Goal: Information Seeking & Learning: Learn about a topic

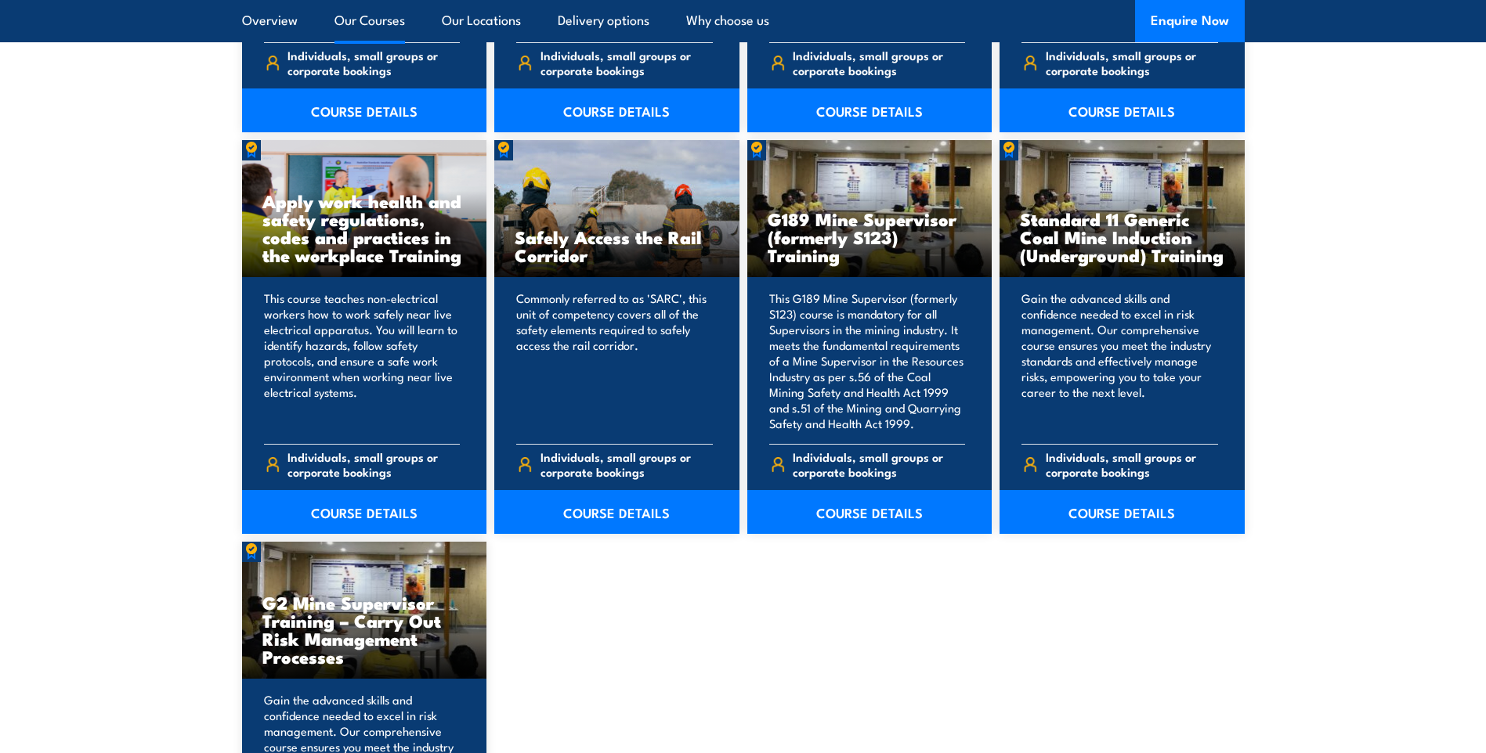
scroll to position [2271, 0]
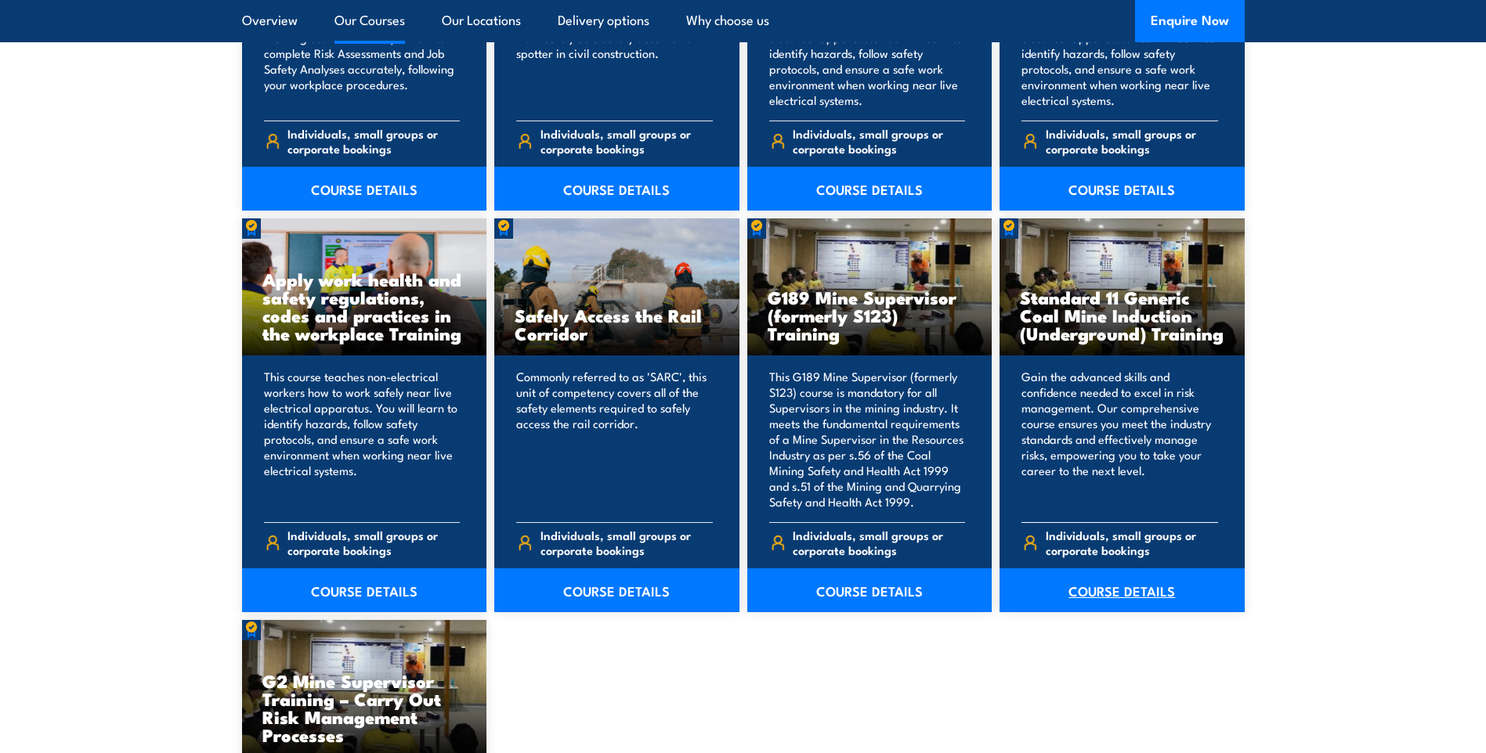
click at [1109, 598] on link "COURSE DETAILS" at bounding box center [1121, 591] width 245 height 44
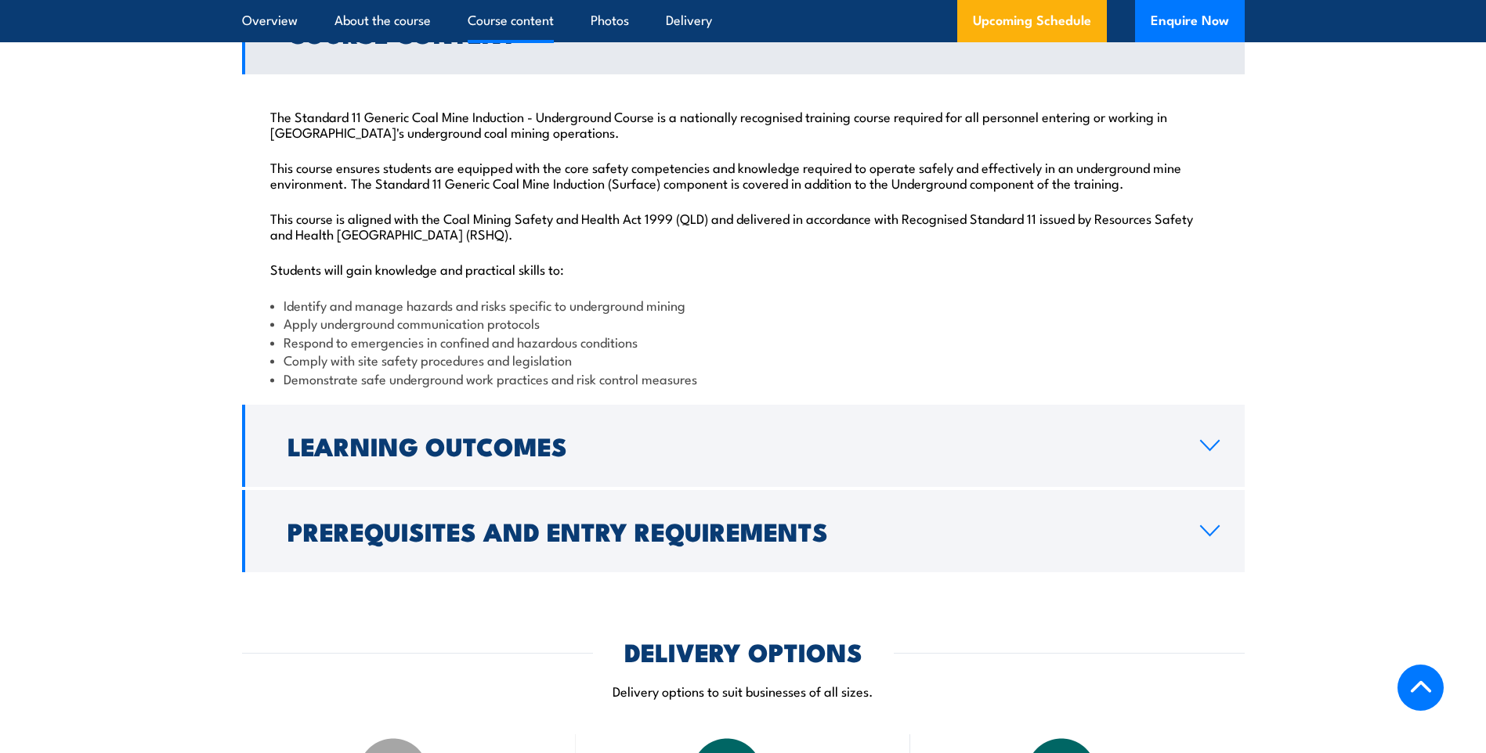
scroll to position [1723, 0]
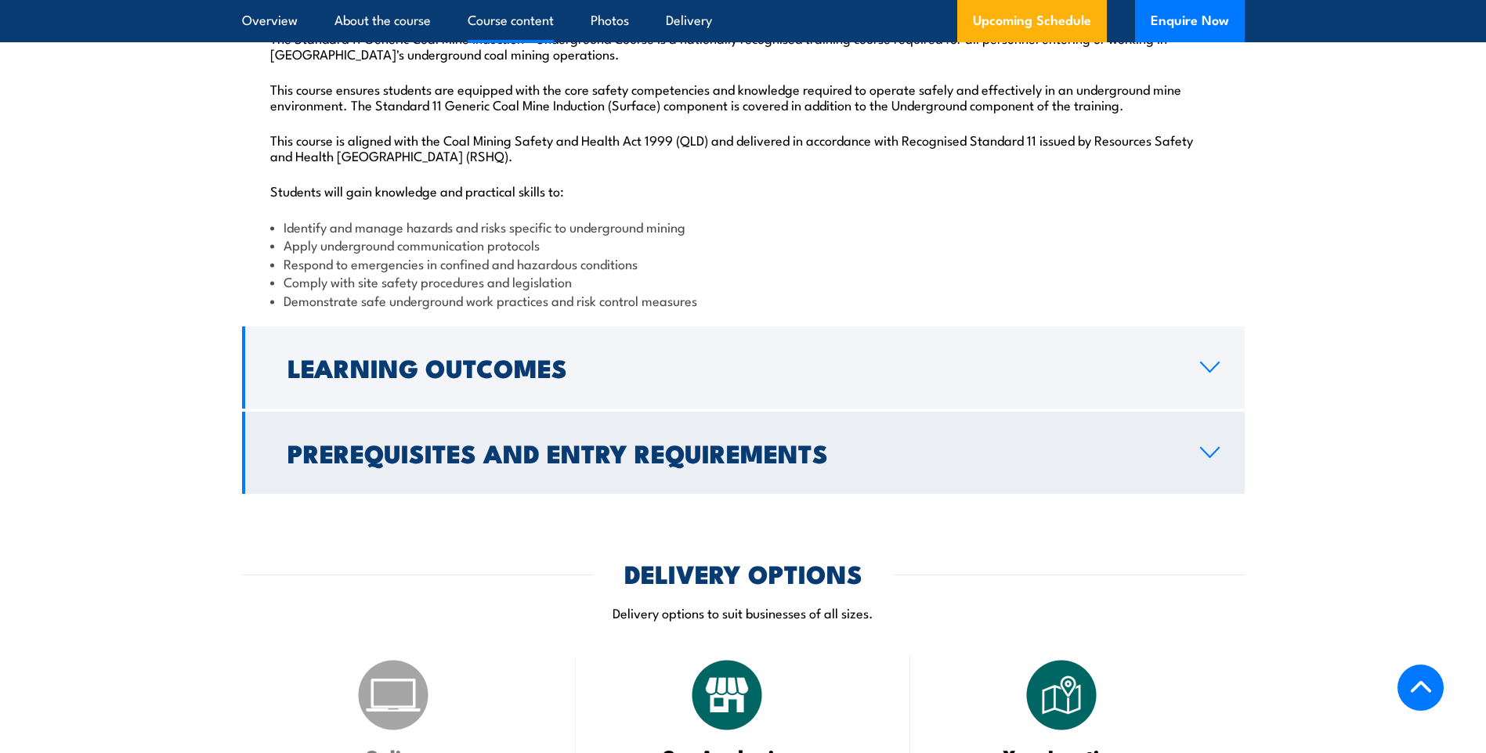
click at [616, 464] on h2 "Prerequisites and Entry Requirements" at bounding box center [730, 453] width 887 height 22
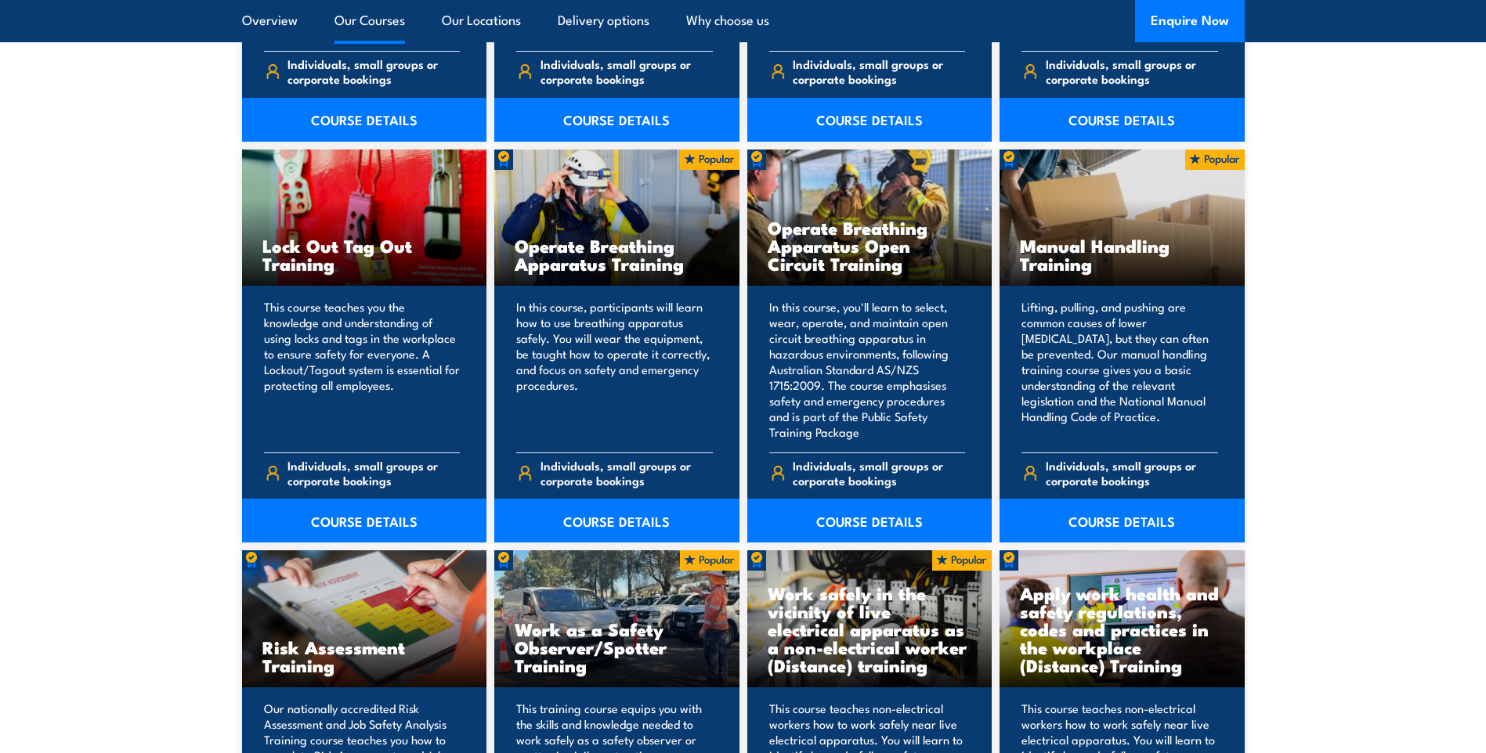
scroll to position [1177, 0]
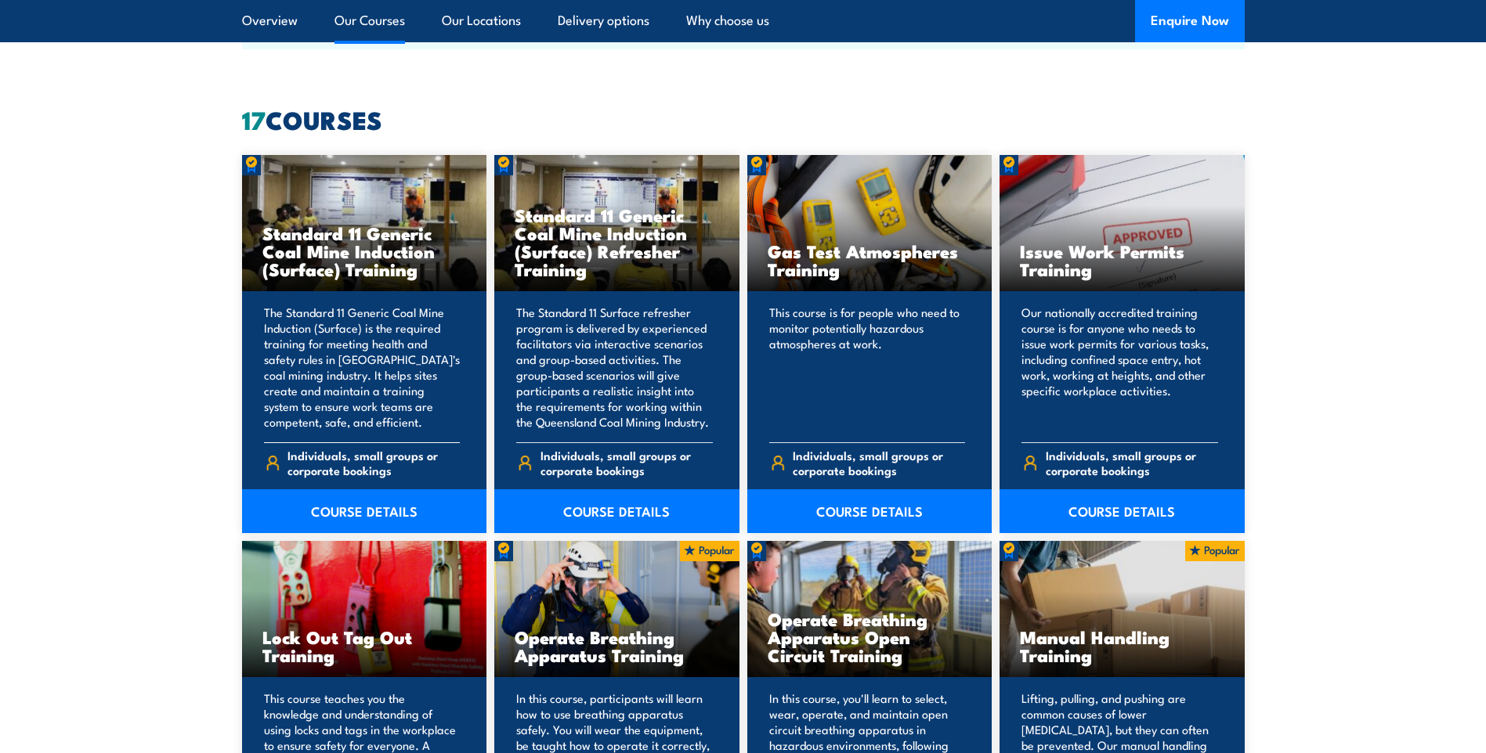
click at [346, 244] on h3 "Standard 11 Generic Coal Mine Induction (Surface) Training" at bounding box center [364, 251] width 204 height 54
click at [338, 499] on link "COURSE DETAILS" at bounding box center [364, 511] width 245 height 44
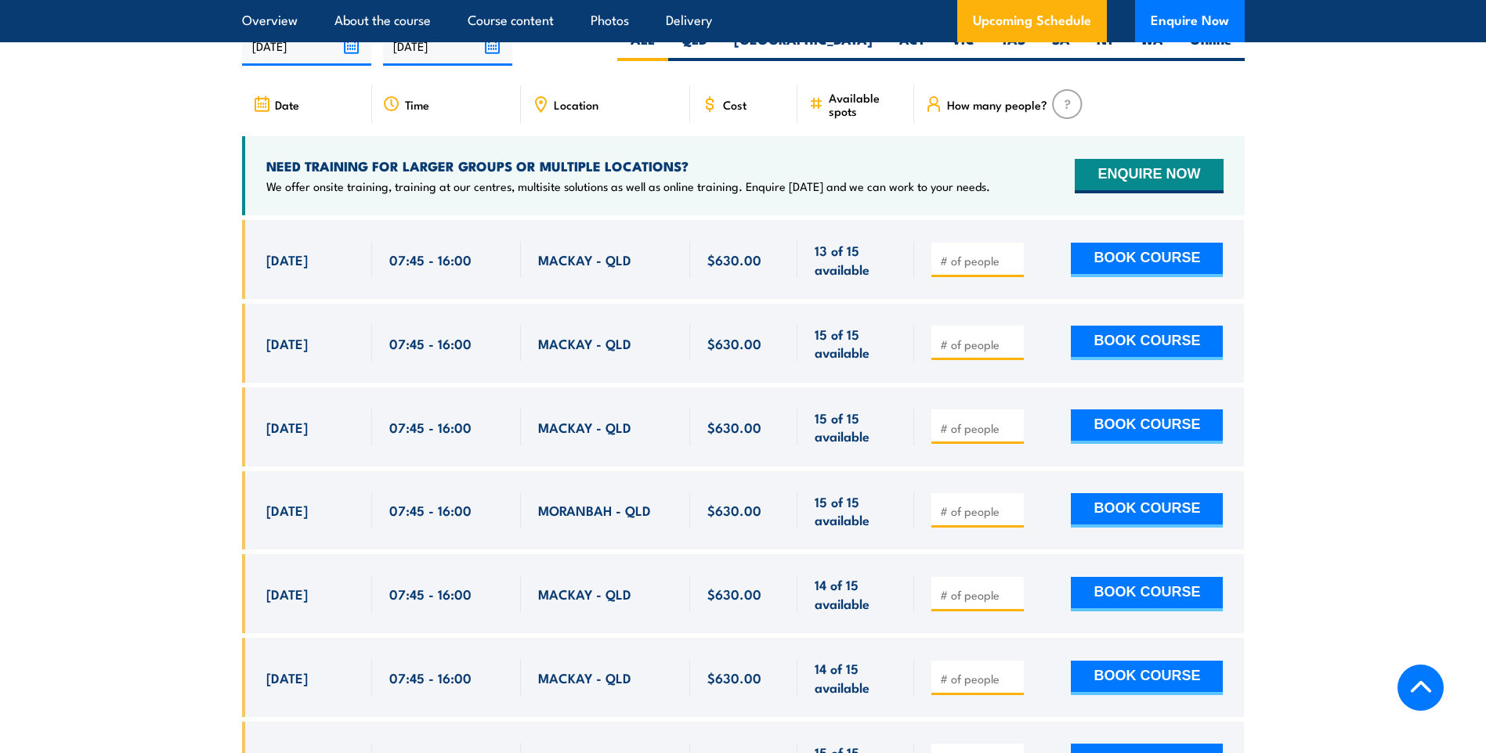
scroll to position [3054, 0]
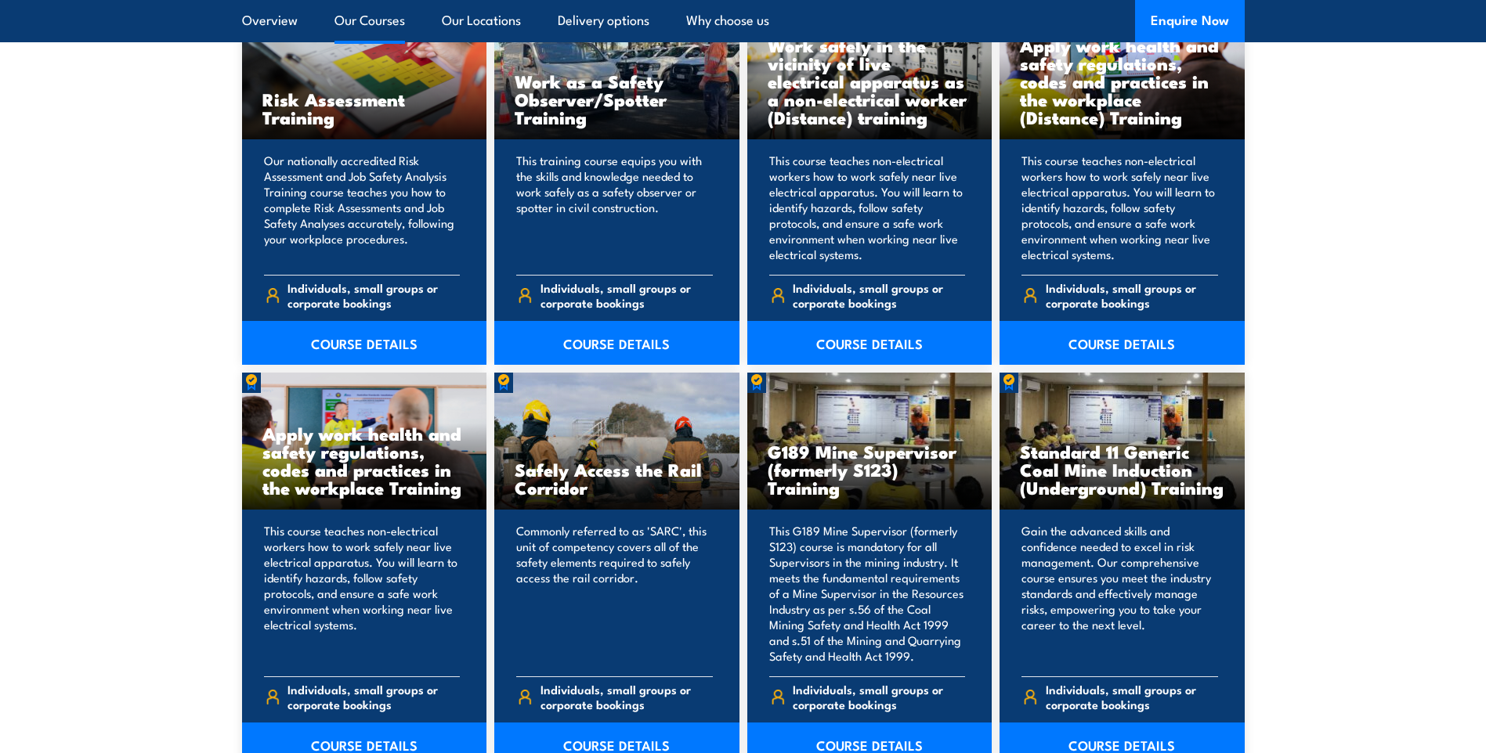
scroll to position [2508, 0]
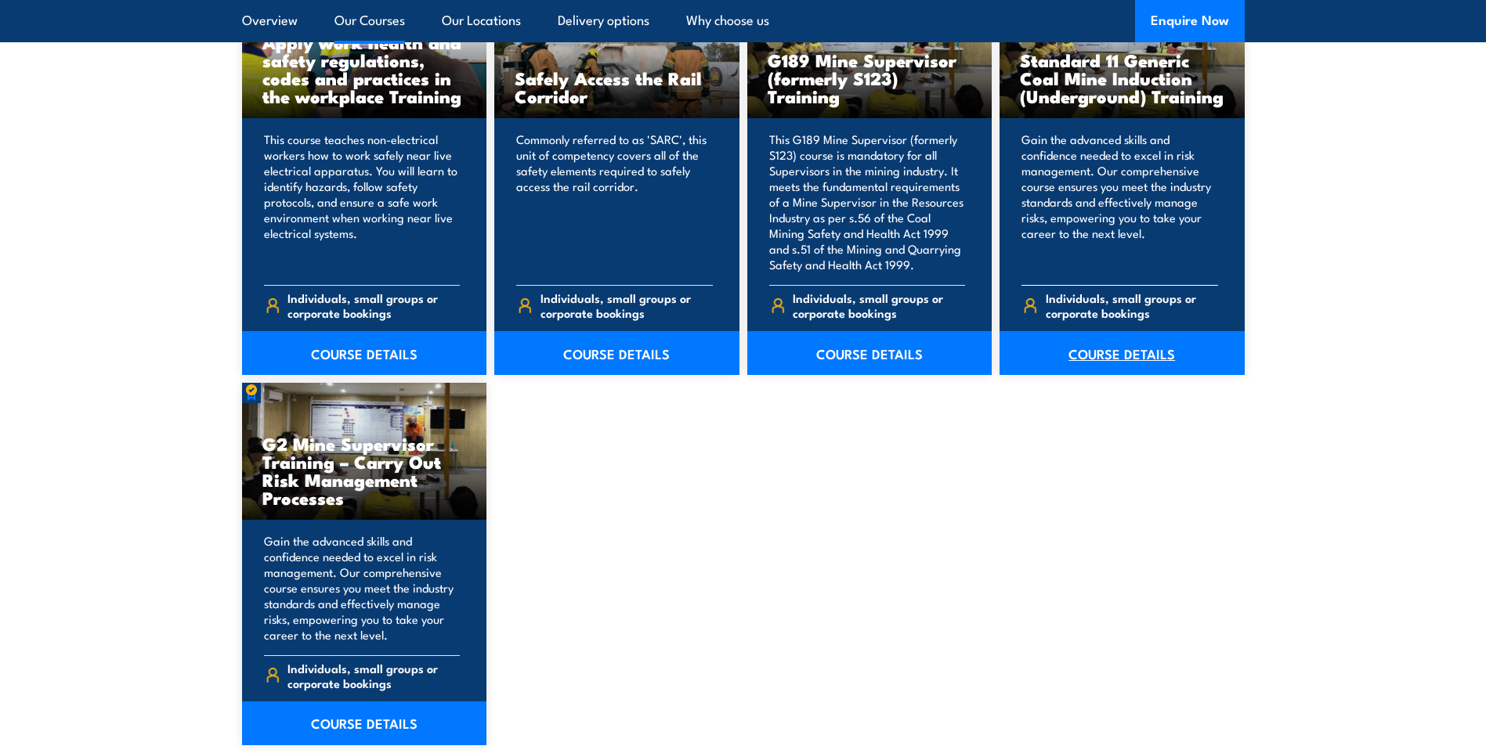
click at [1119, 349] on link "COURSE DETAILS" at bounding box center [1121, 353] width 245 height 44
click at [1087, 355] on link "COURSE DETAILS" at bounding box center [1121, 353] width 245 height 44
